Goal: Task Accomplishment & Management: Use online tool/utility

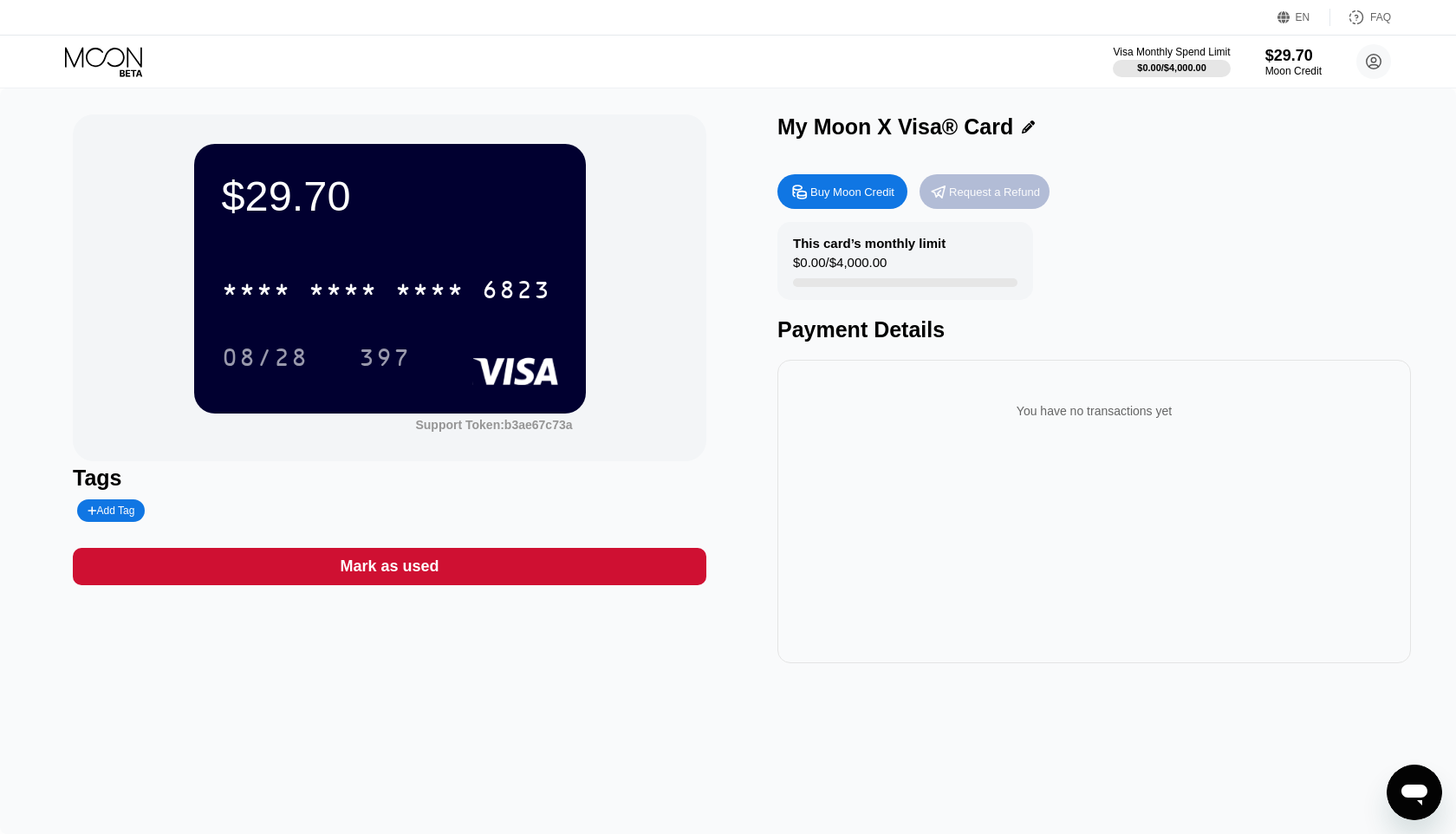
click at [983, 191] on div "Request a Refund" at bounding box center [995, 191] width 91 height 15
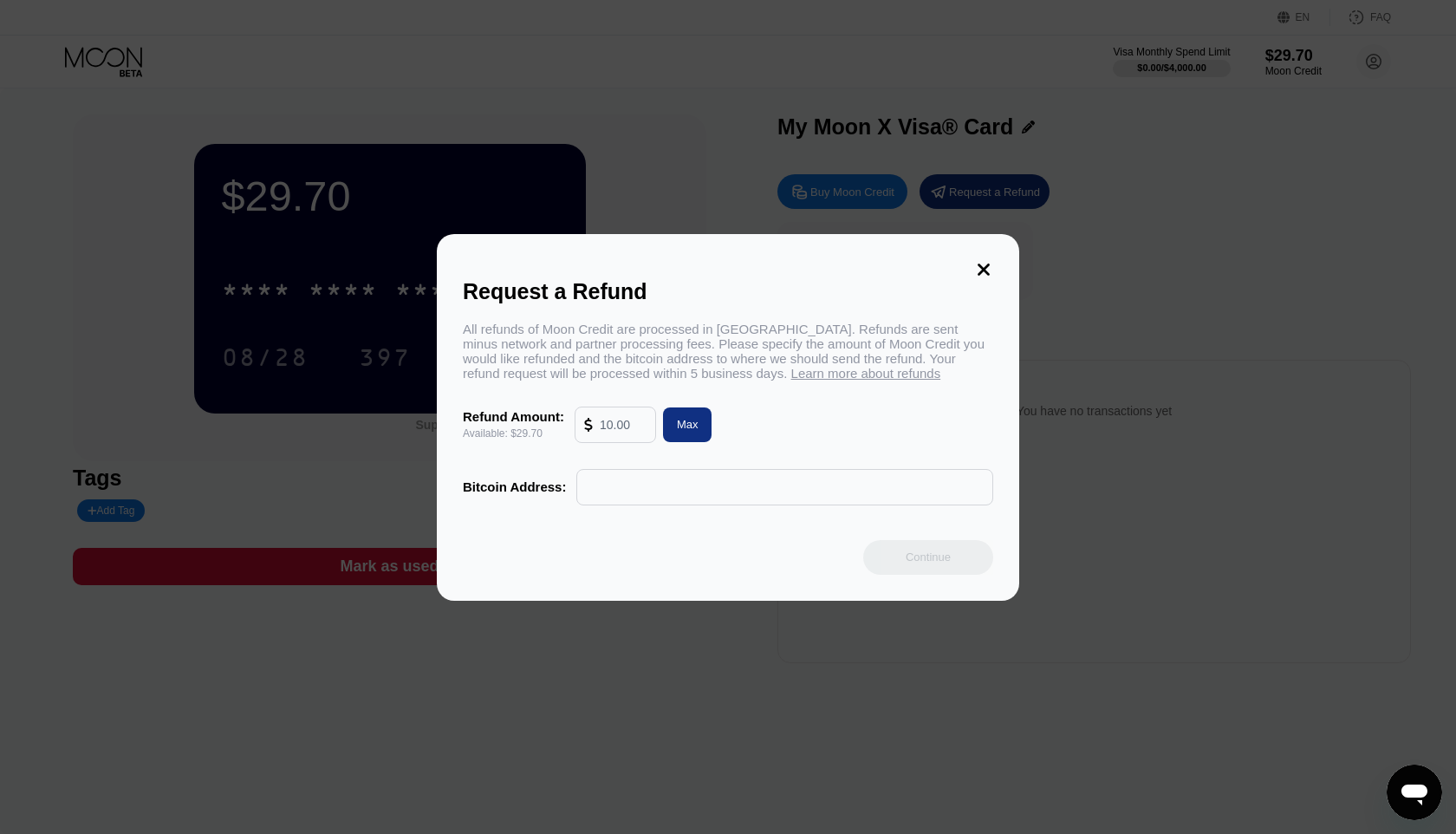
click at [512, 501] on div "Bitcoin Address:" at bounding box center [728, 486] width 531 height 36
click at [681, 429] on div "Max" at bounding box center [687, 424] width 21 height 15
type input "29.70"
click at [651, 495] on input "text" at bounding box center [785, 486] width 398 height 35
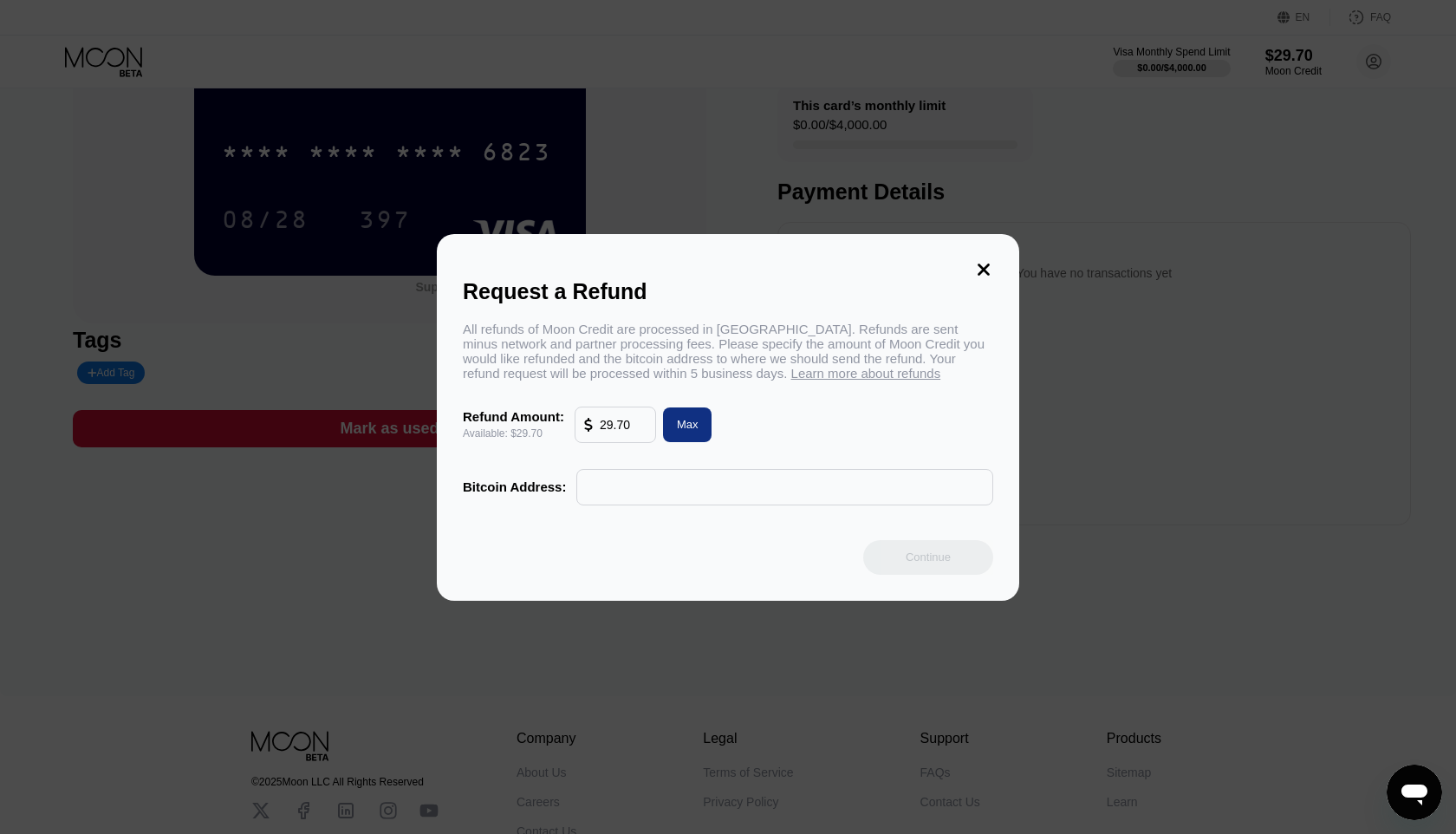
scroll to position [143, 0]
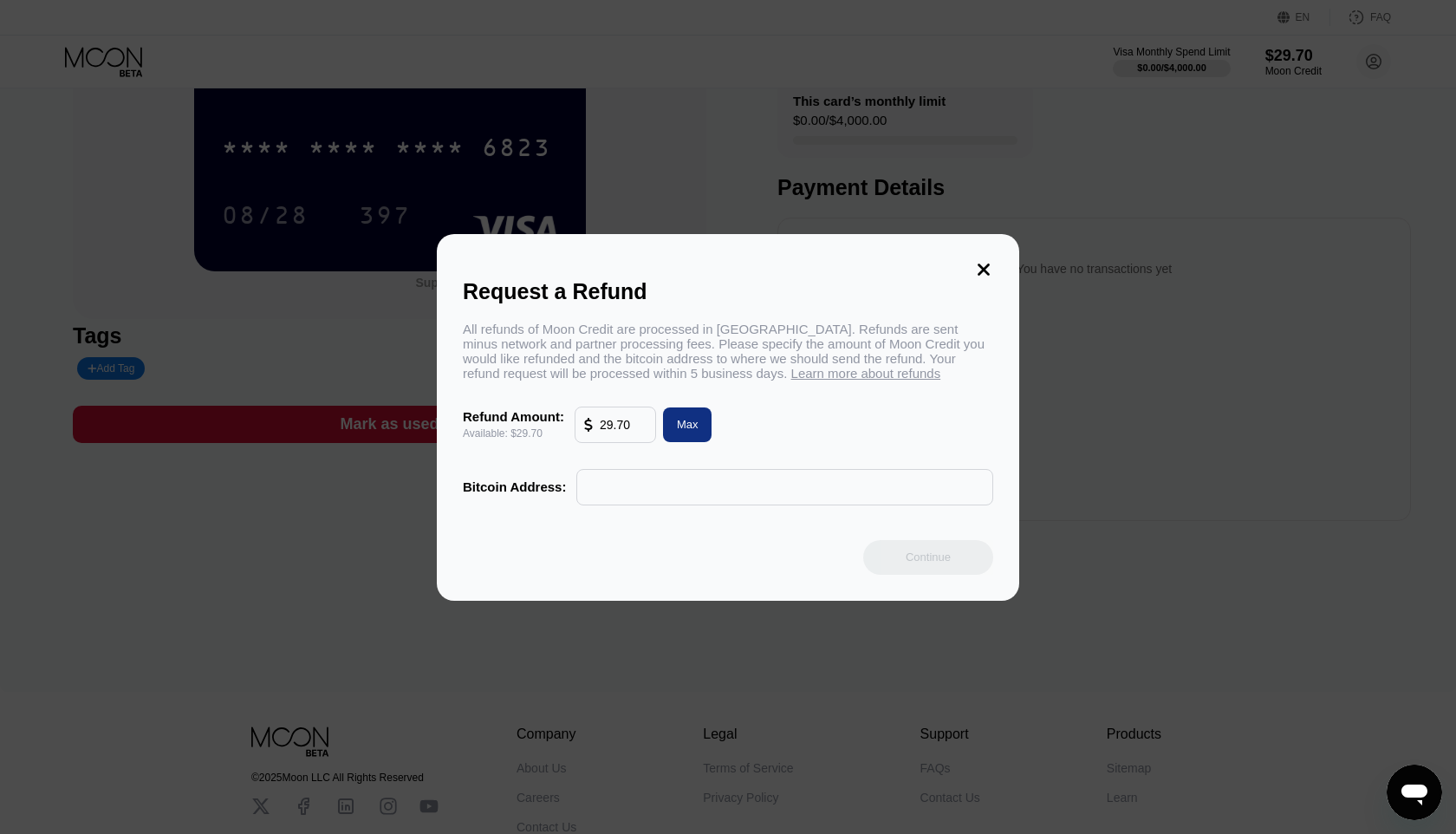
click at [683, 489] on input "text" at bounding box center [785, 486] width 398 height 35
paste input "1CweprJRkfB9nKU8SMRXwQf6WTtvo61CV3"
type input "1CweprJRkfB9nKU8SMRXwQf6WTtvo61CV3"
click at [943, 558] on div "Continue" at bounding box center [928, 557] width 45 height 15
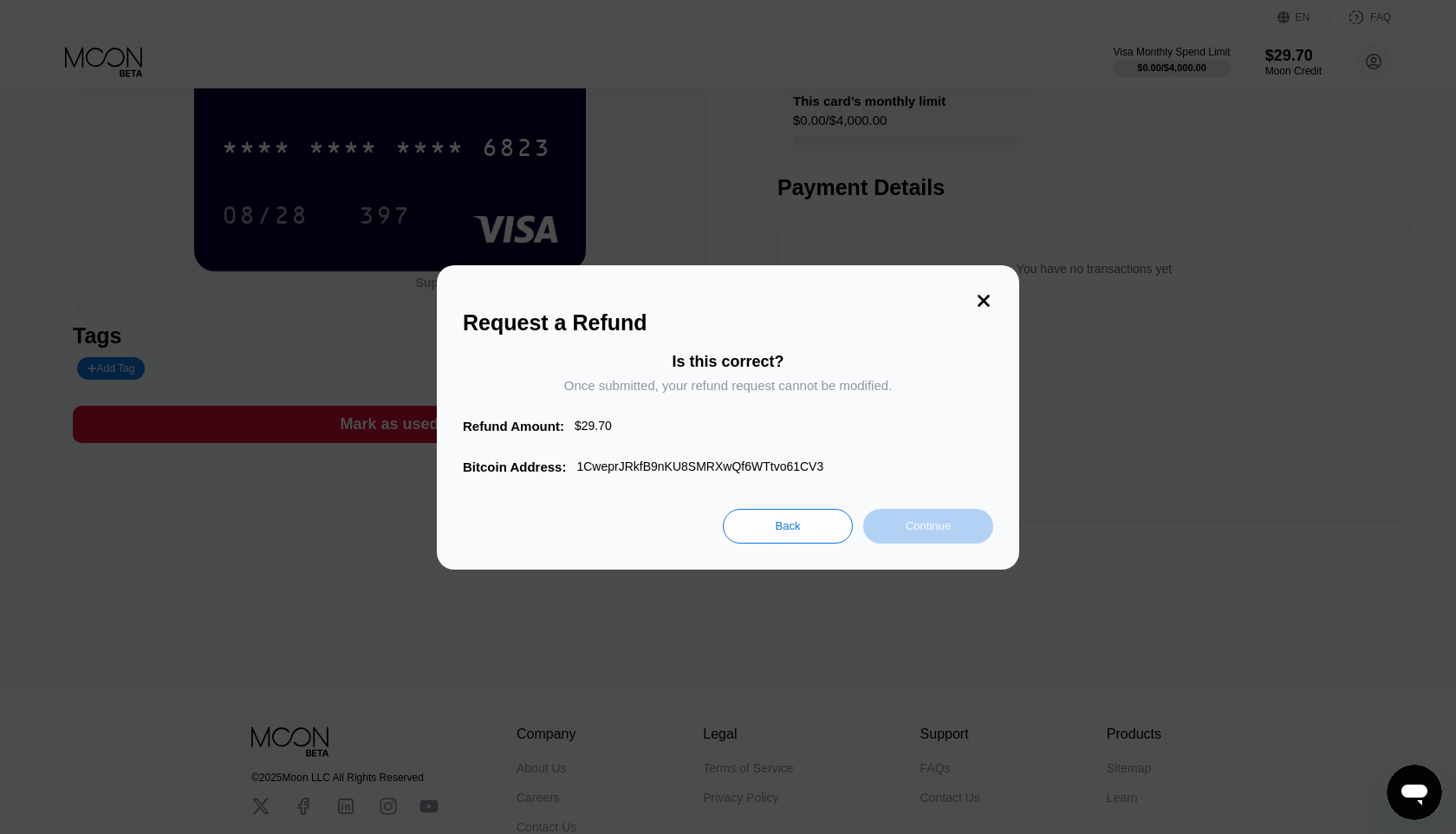
click at [956, 528] on div "Continue" at bounding box center [928, 526] width 130 height 35
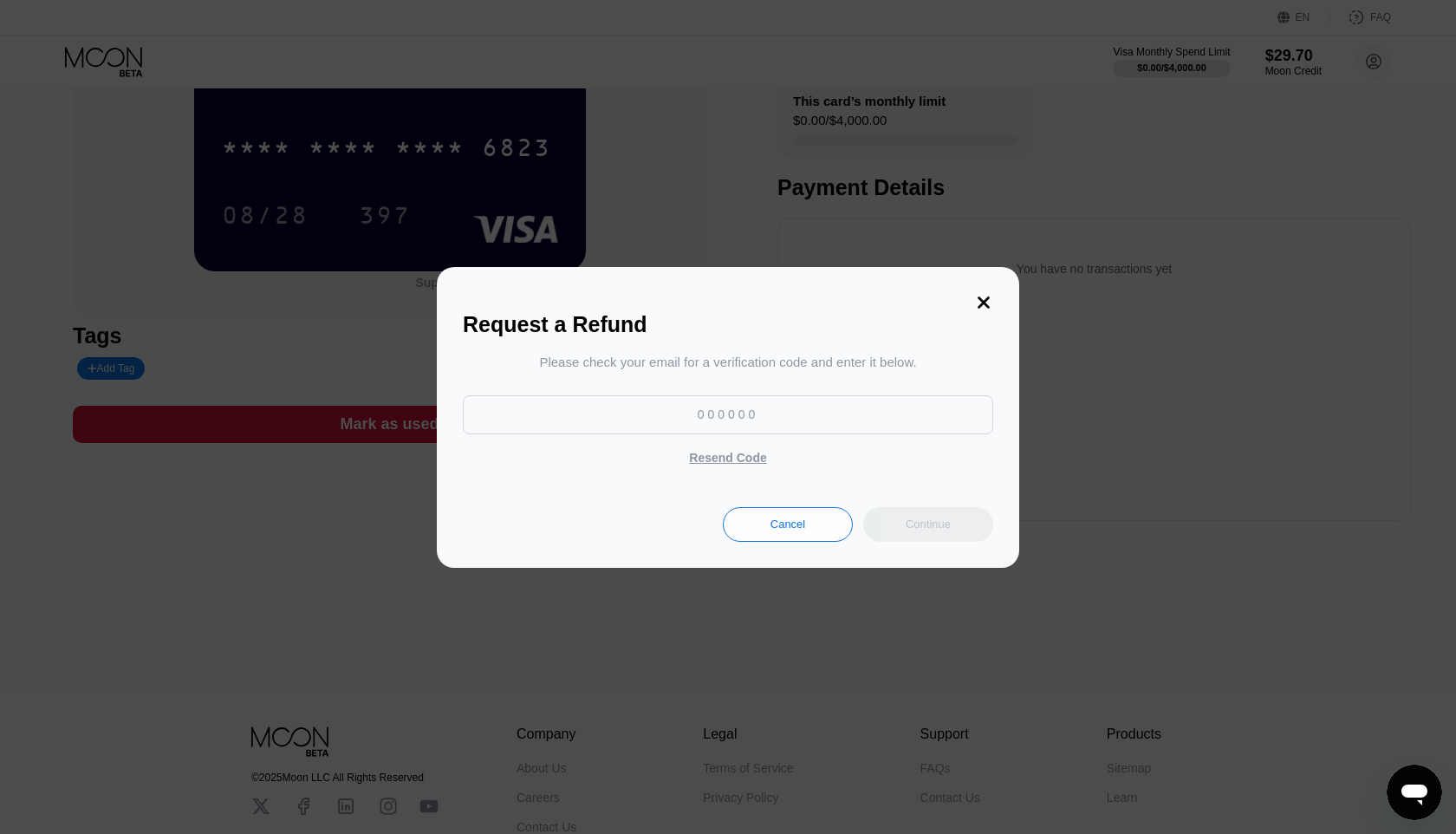
click at [714, 413] on input at bounding box center [728, 414] width 531 height 39
type input "526086"
click at [929, 521] on div "Continue" at bounding box center [928, 523] width 45 height 15
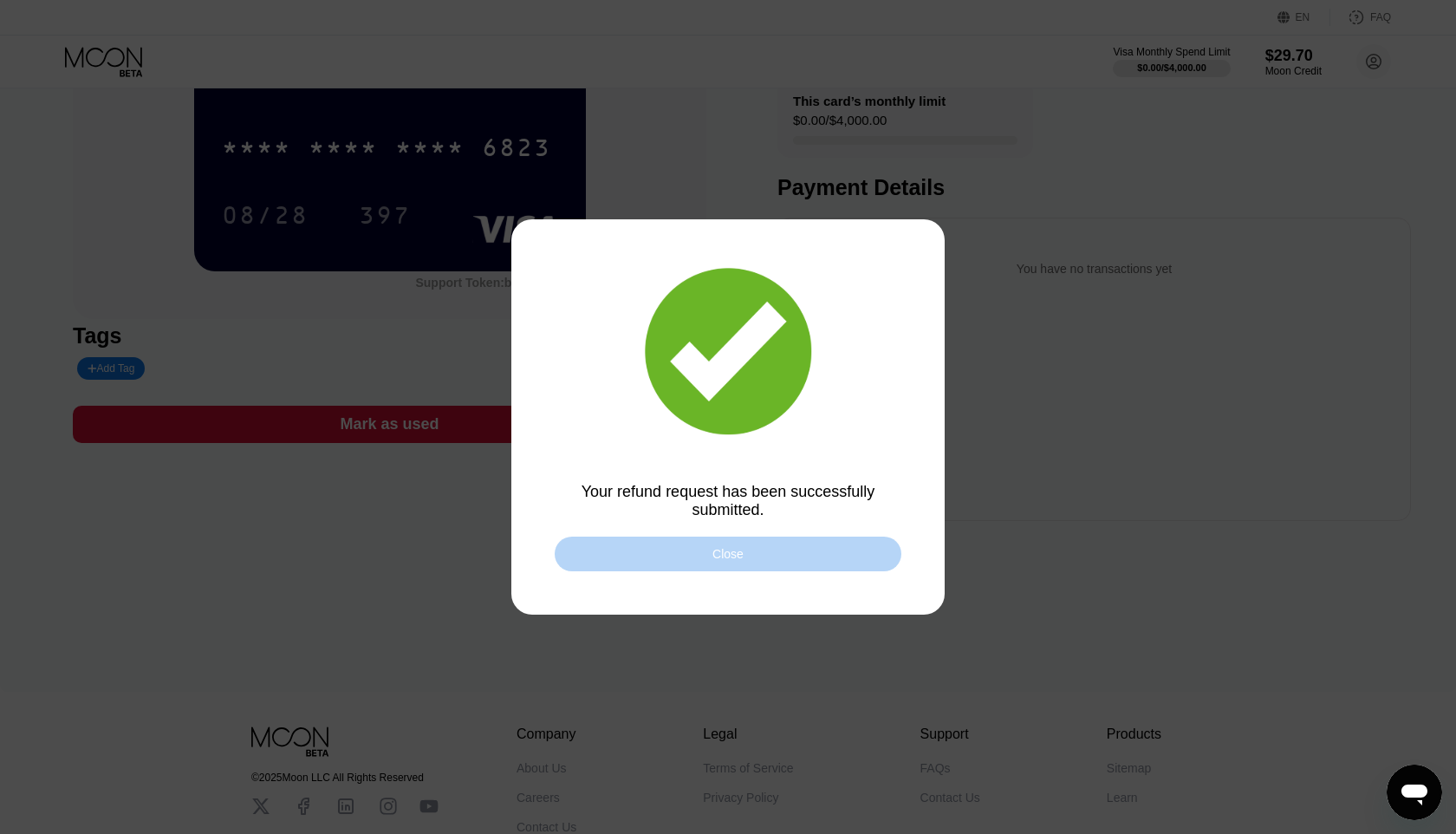
click at [778, 556] on div "Close" at bounding box center [727, 553] width 346 height 35
